Goal: Use online tool/utility: Utilize a website feature to perform a specific function

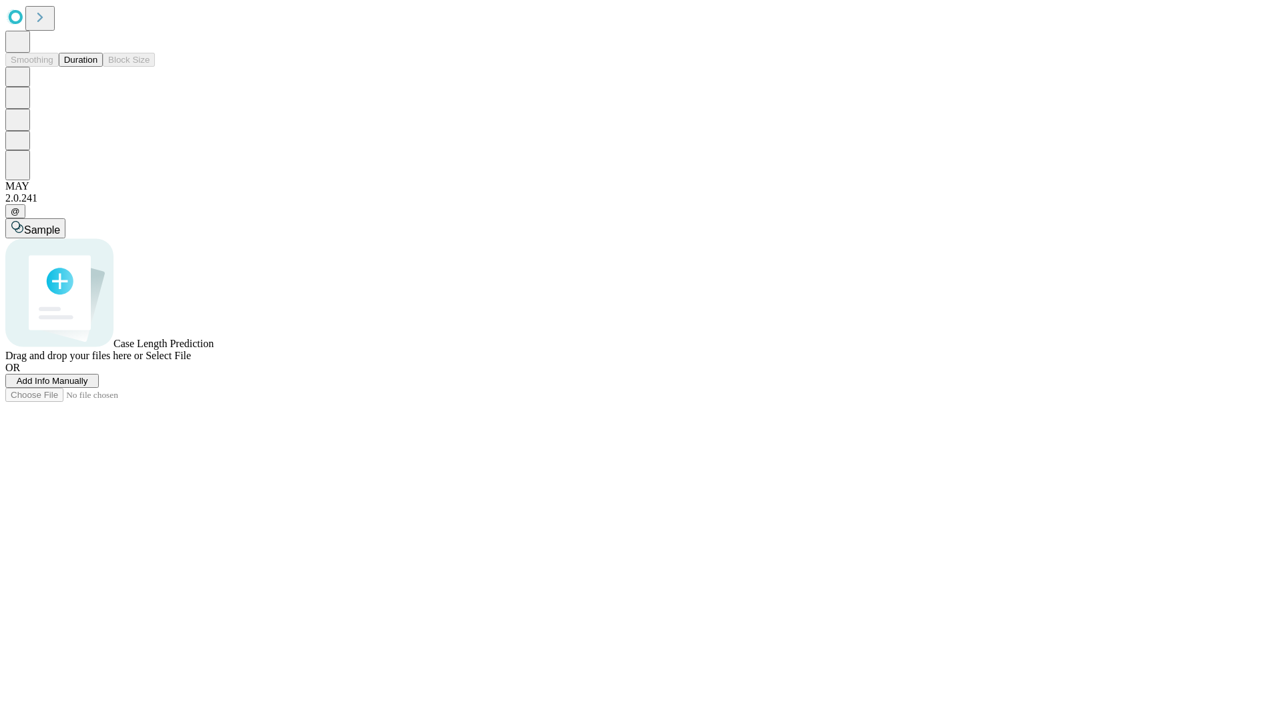
click at [97, 67] on button "Duration" at bounding box center [81, 60] width 44 height 14
click at [191, 361] on span "Select File" at bounding box center [168, 355] width 45 height 11
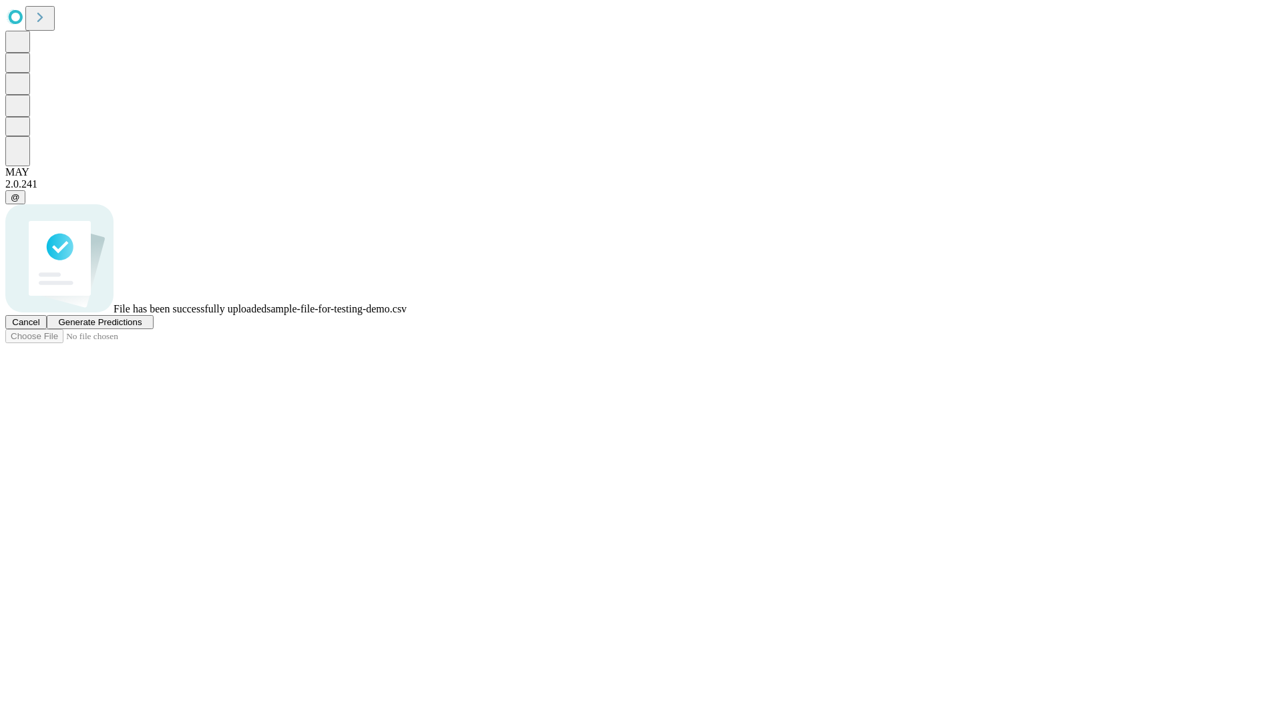
click at [142, 327] on span "Generate Predictions" at bounding box center [99, 322] width 83 height 10
